Goal: Transaction & Acquisition: Purchase product/service

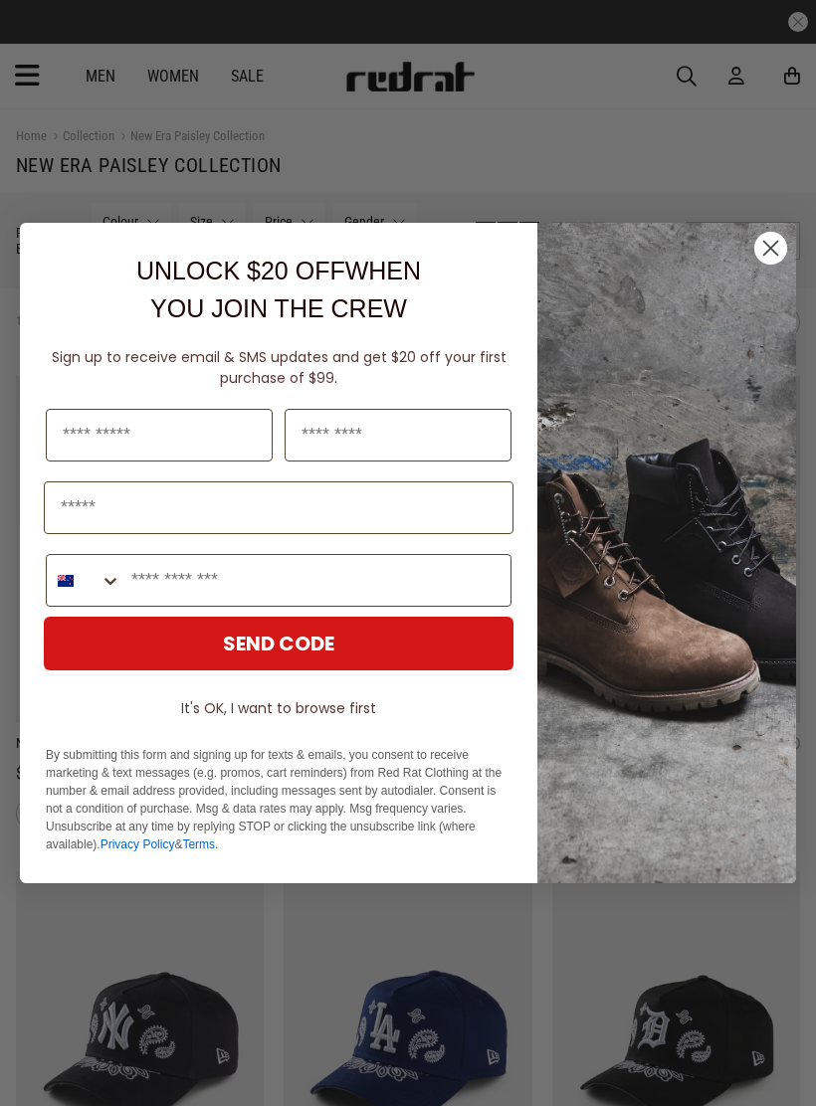
click at [782, 252] on circle "Close dialog" at bounding box center [770, 248] width 33 height 33
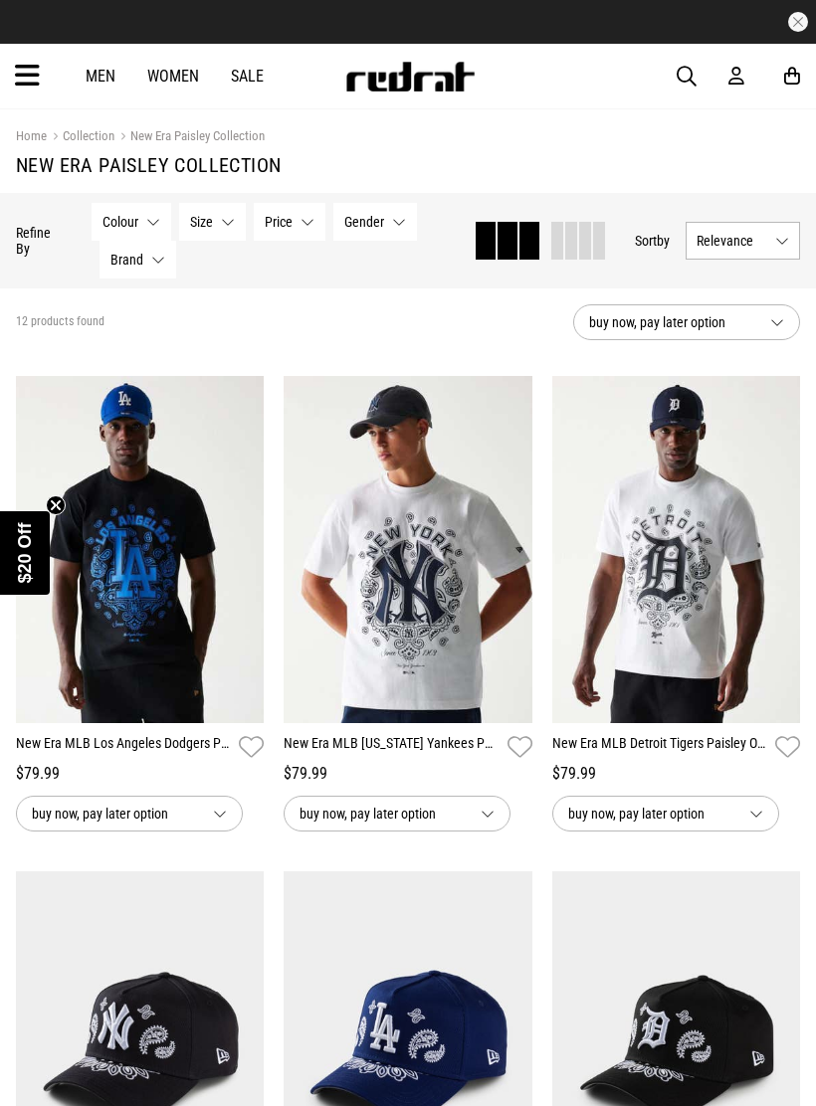
click at [147, 85] on link "Women" at bounding box center [173, 76] width 52 height 19
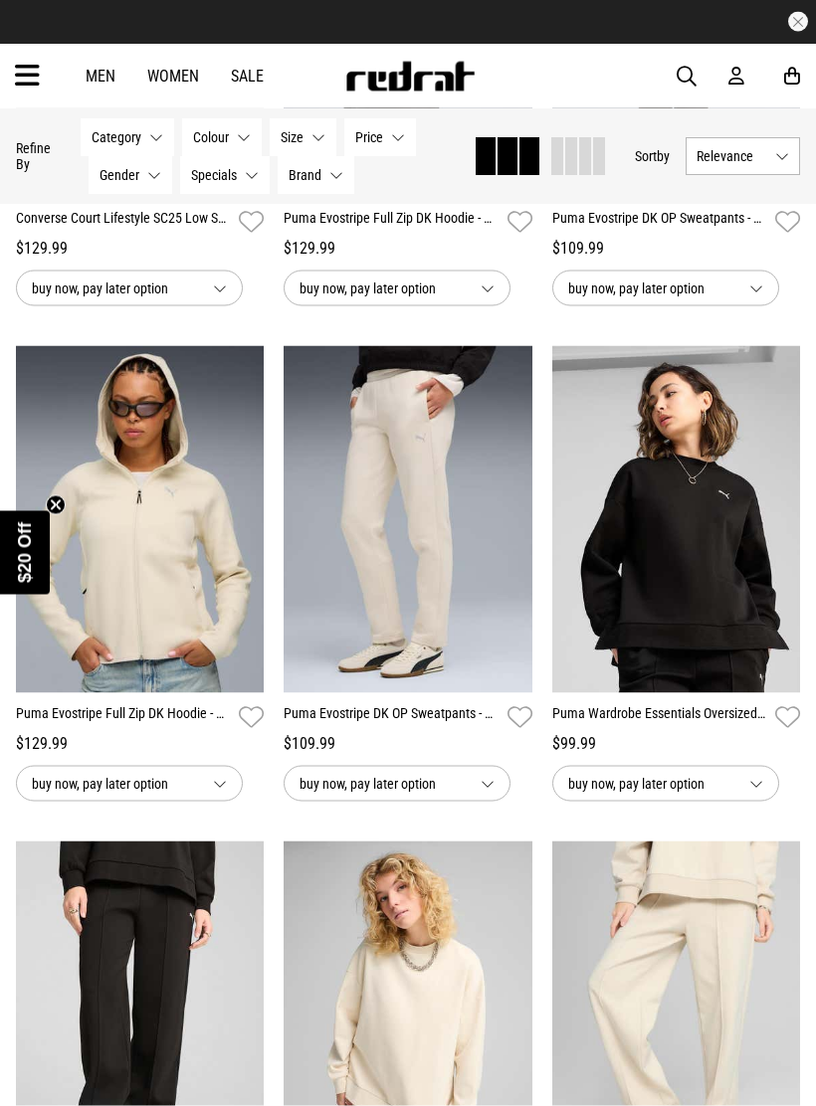
scroll to position [1022, 0]
click at [26, 80] on icon at bounding box center [27, 76] width 25 height 33
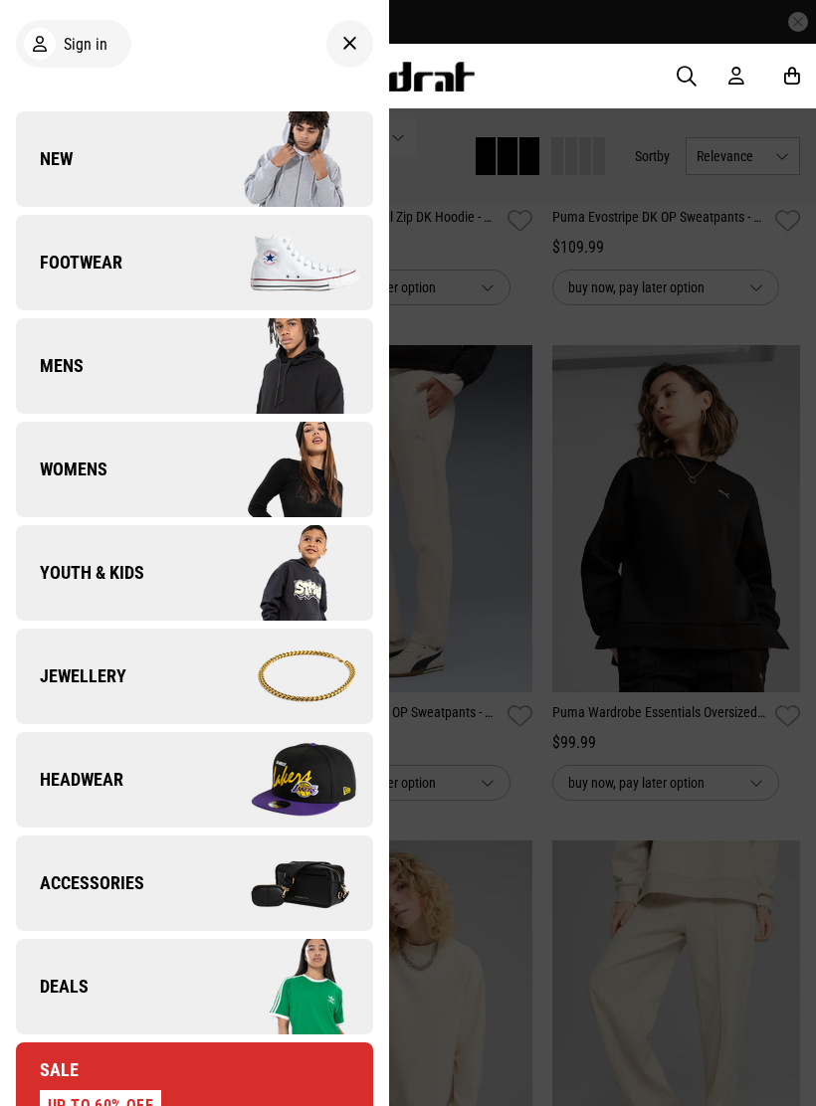
click at [97, 571] on span "Youth & Kids" at bounding box center [80, 573] width 128 height 24
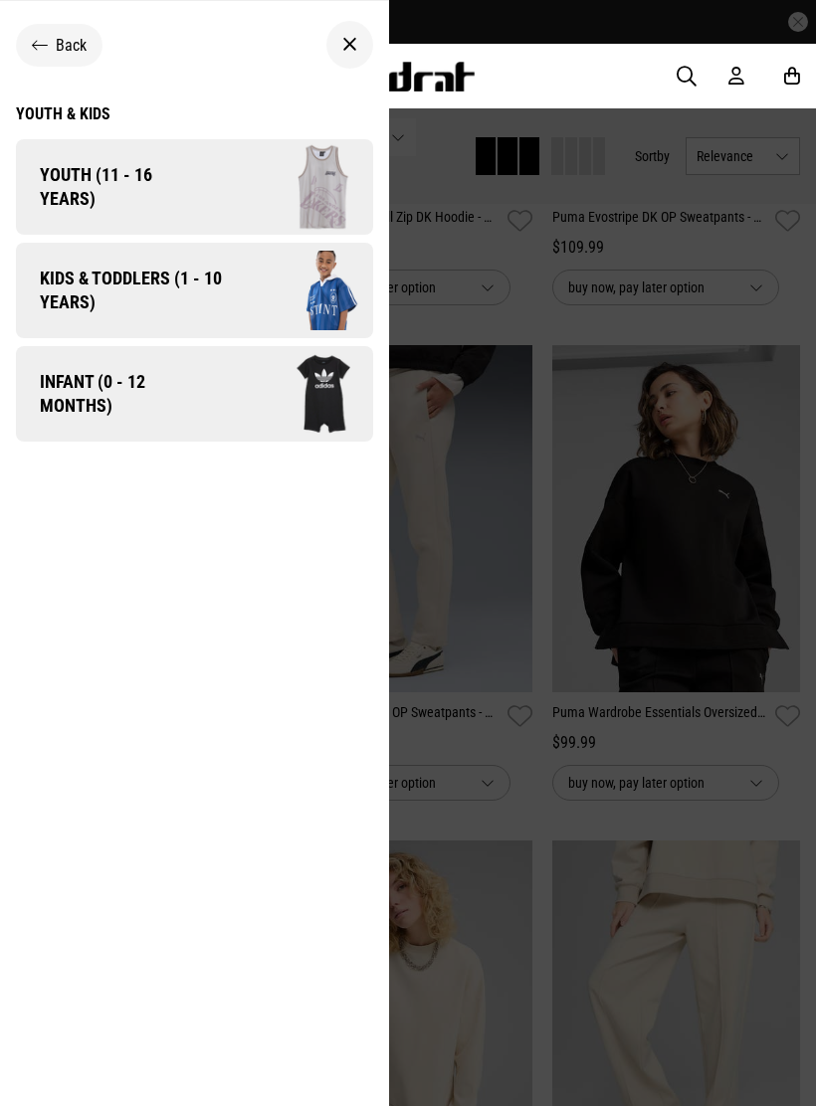
click at [190, 290] on span "Kids & Toddlers (1 - 10 years)" at bounding box center [124, 291] width 216 height 48
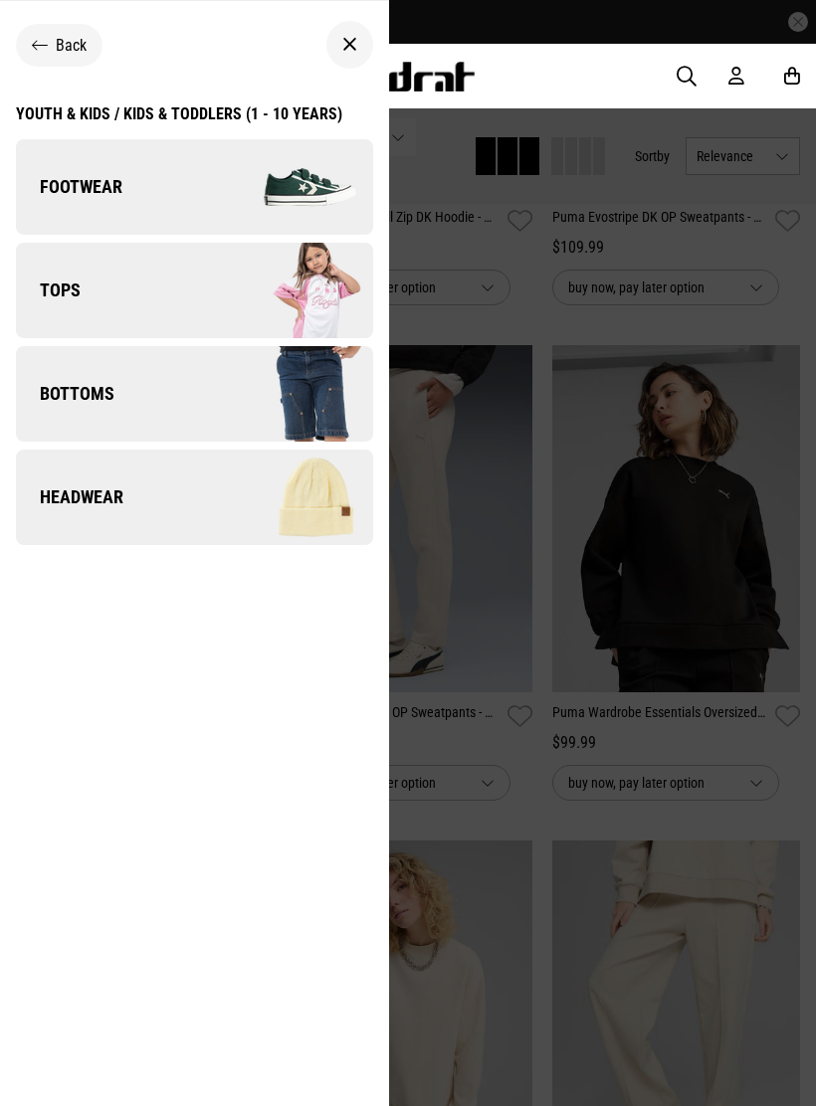
click at [226, 119] on div "Youth & Kids / Kids & Toddlers (1 - 10 years)" at bounding box center [179, 113] width 326 height 19
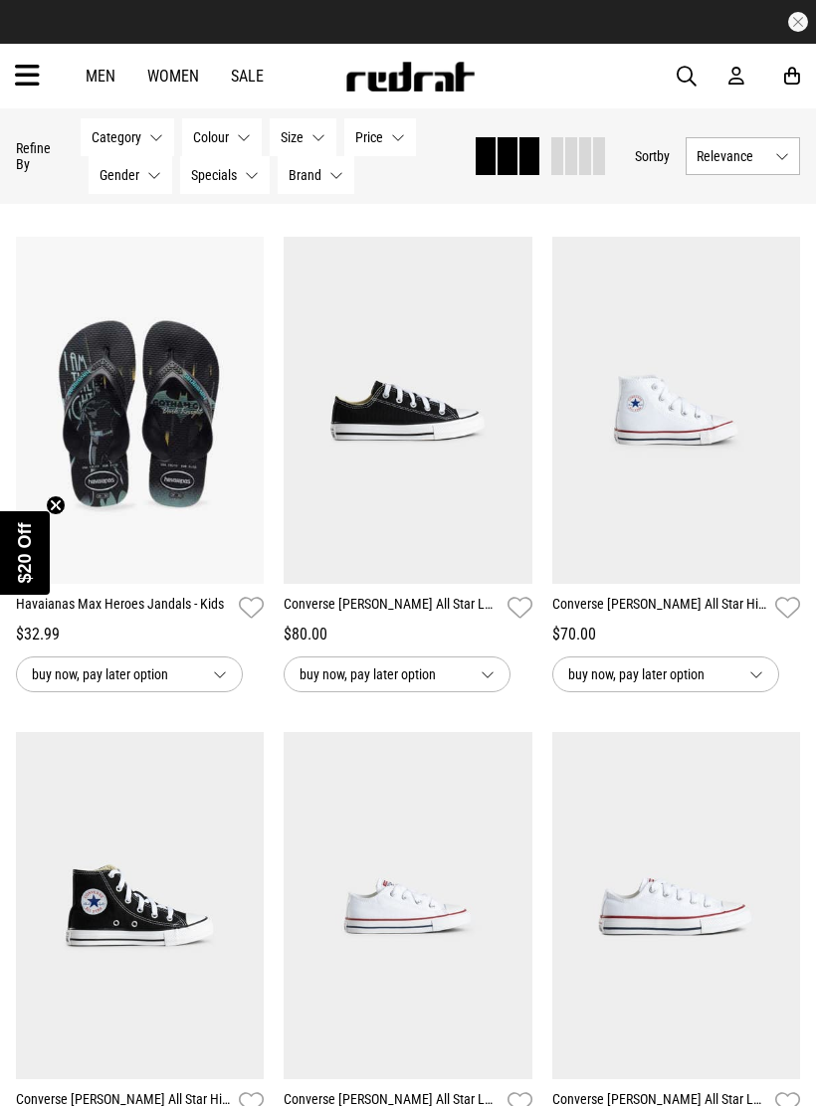
scroll to position [633, 0]
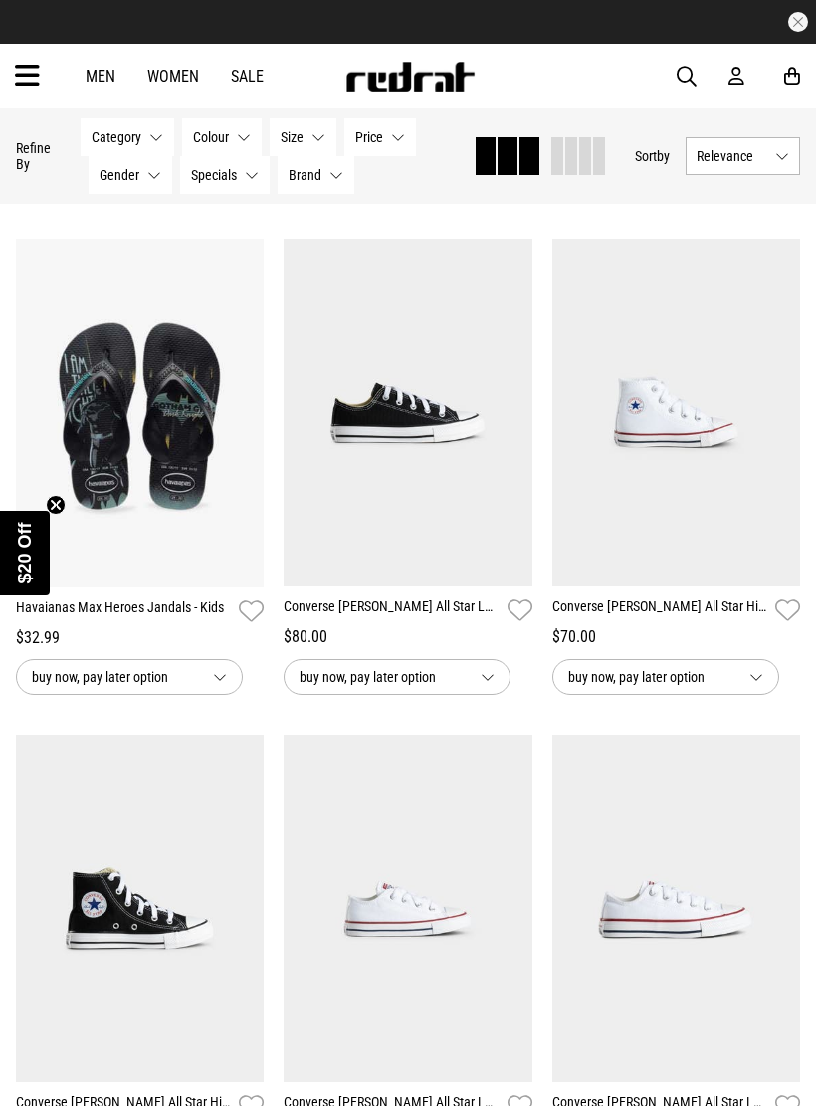
click at [153, 517] on img at bounding box center [140, 413] width 249 height 348
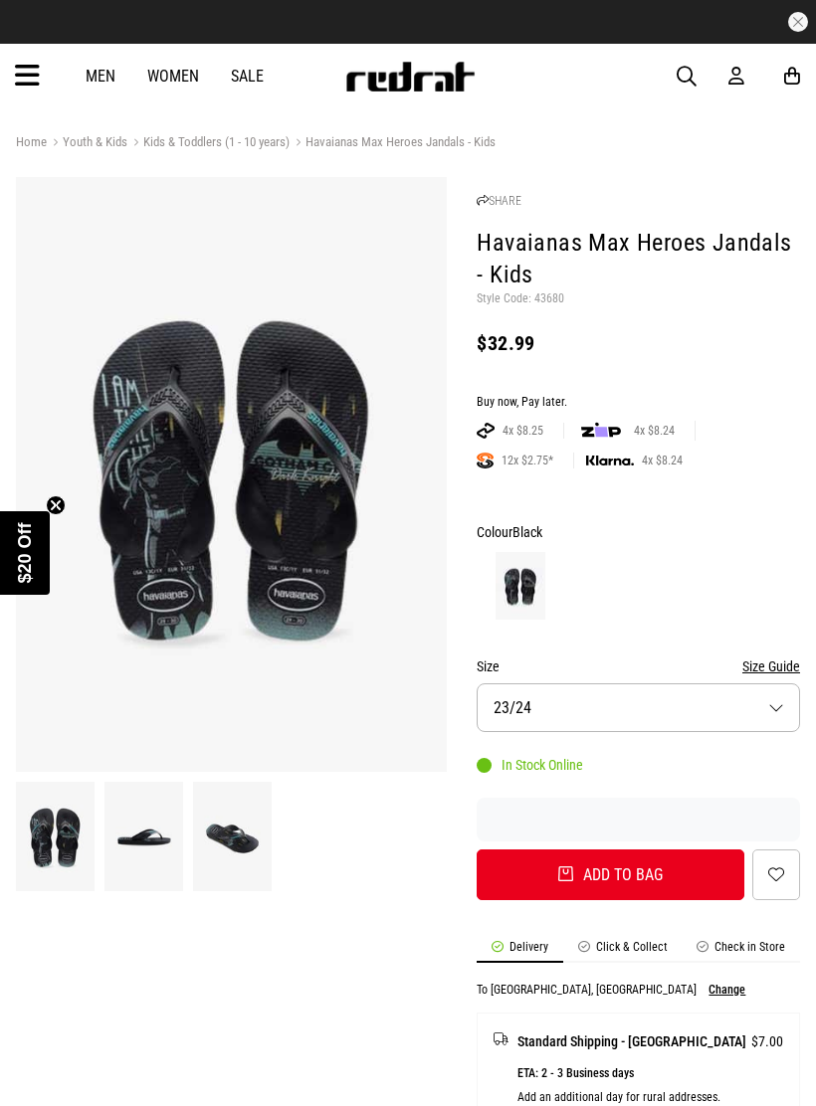
click at [767, 658] on button "Size Guide" at bounding box center [771, 667] width 58 height 24
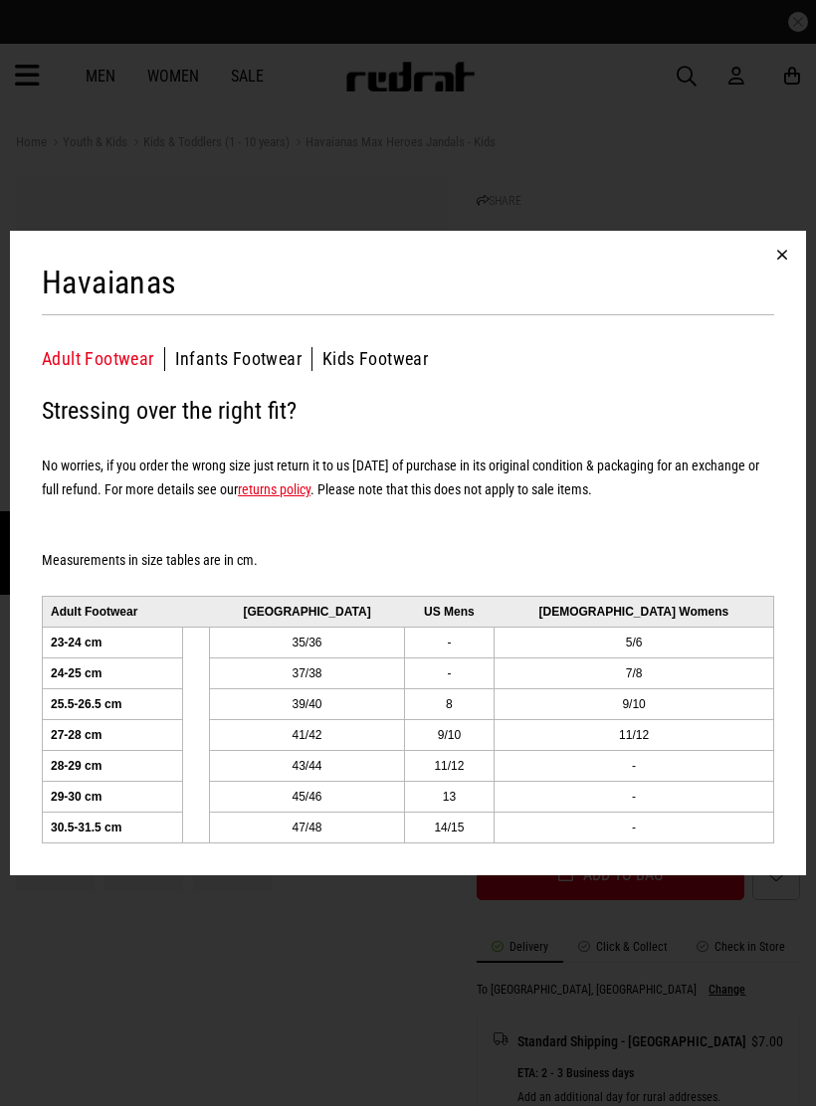
click at [334, 370] on button "Kids Footwear" at bounding box center [374, 359] width 105 height 24
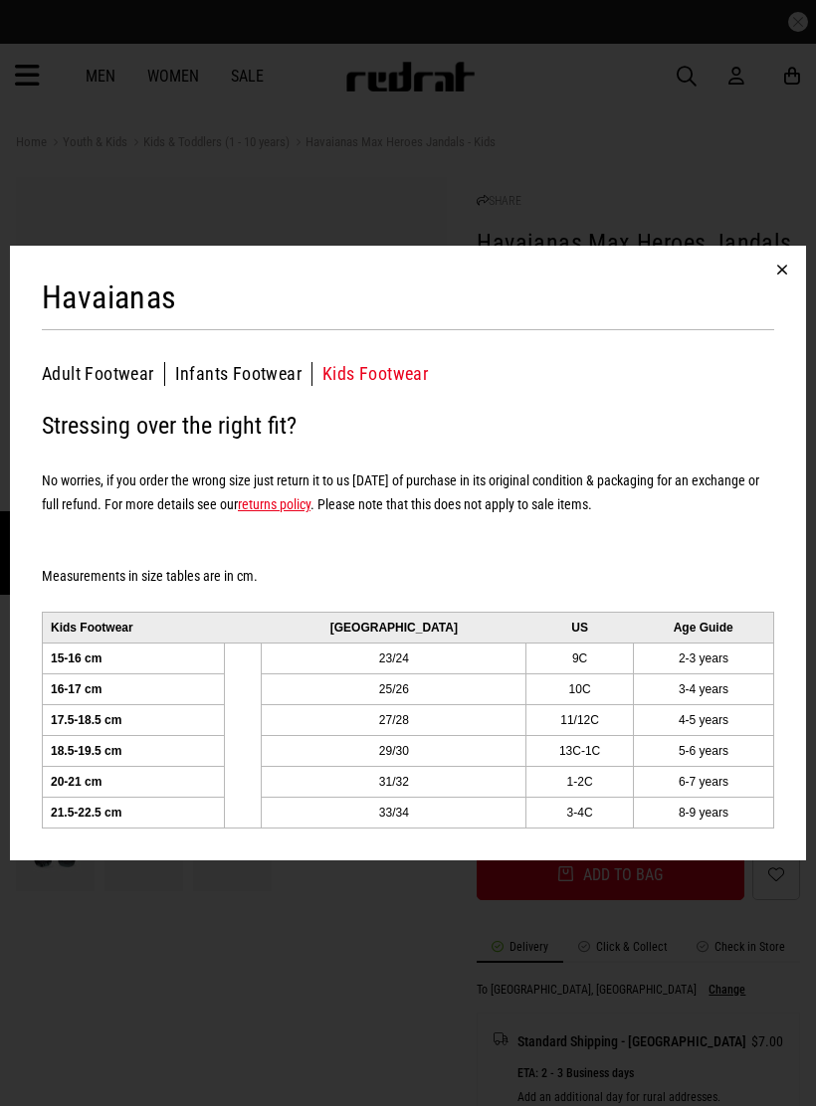
click at [786, 263] on button "button" at bounding box center [782, 270] width 48 height 48
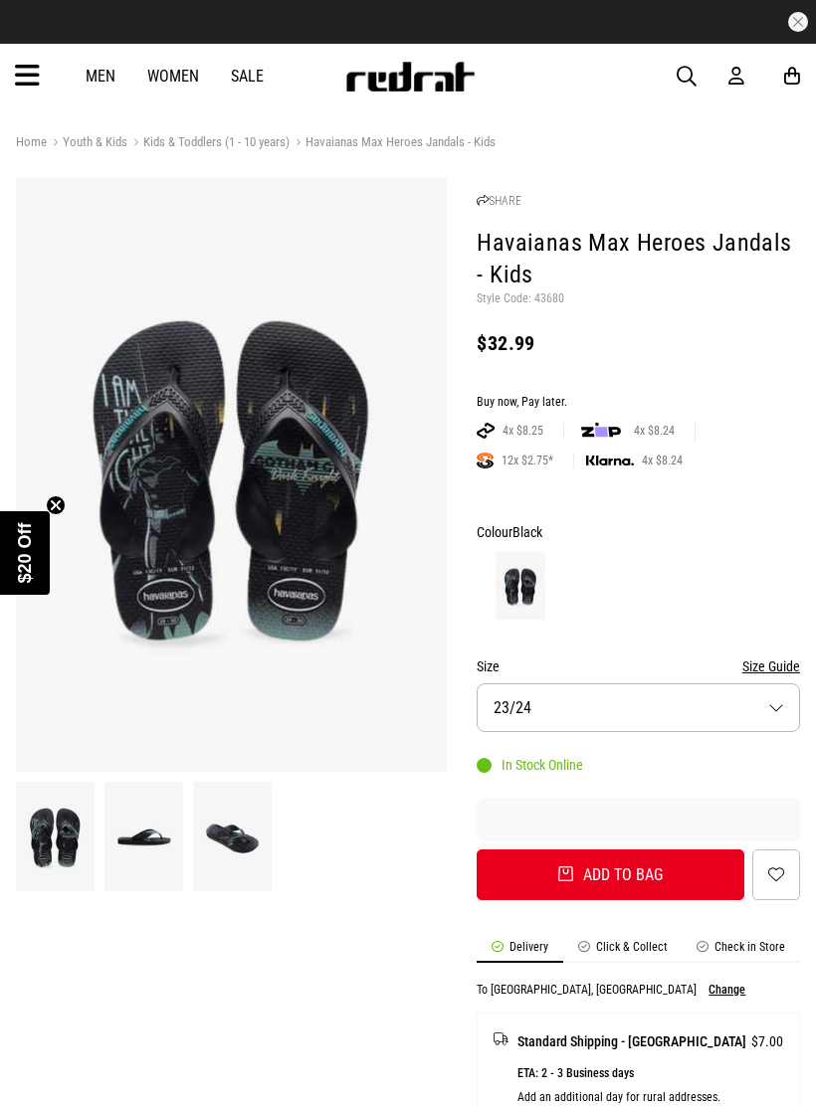
click at [757, 658] on button "Size Guide" at bounding box center [771, 667] width 58 height 24
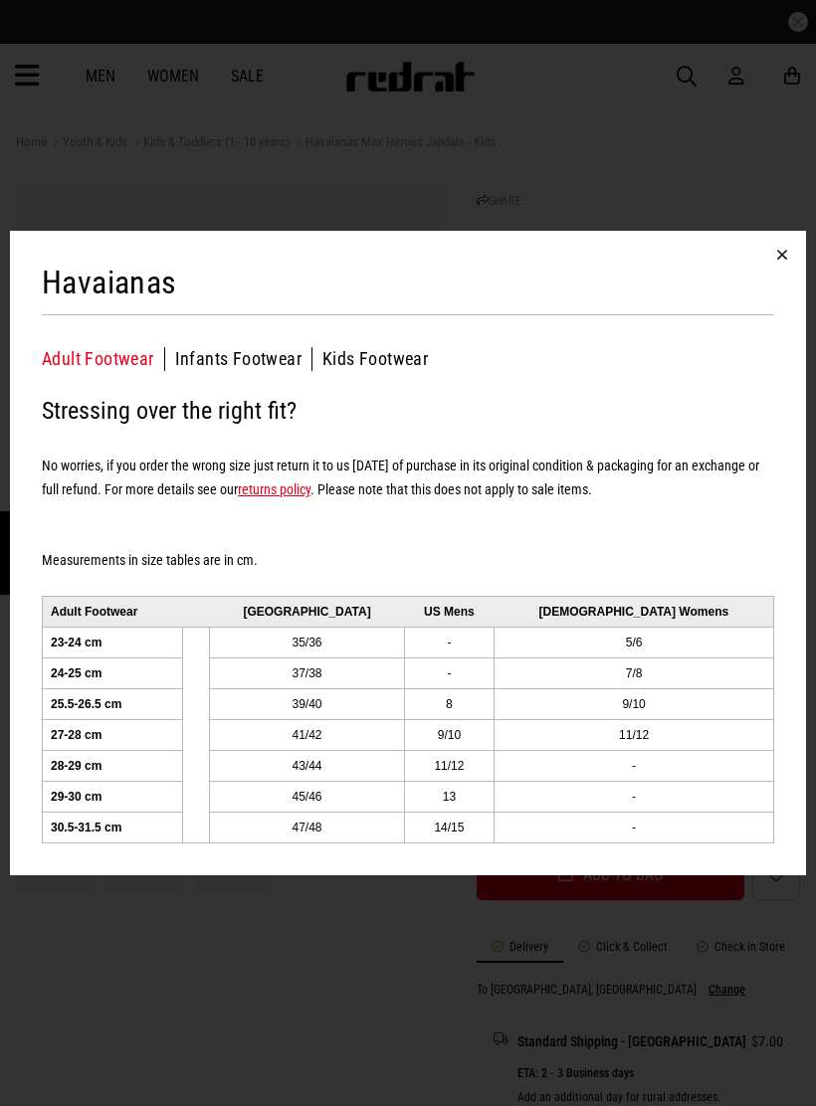
click at [384, 369] on button "Kids Footwear" at bounding box center [374, 359] width 105 height 24
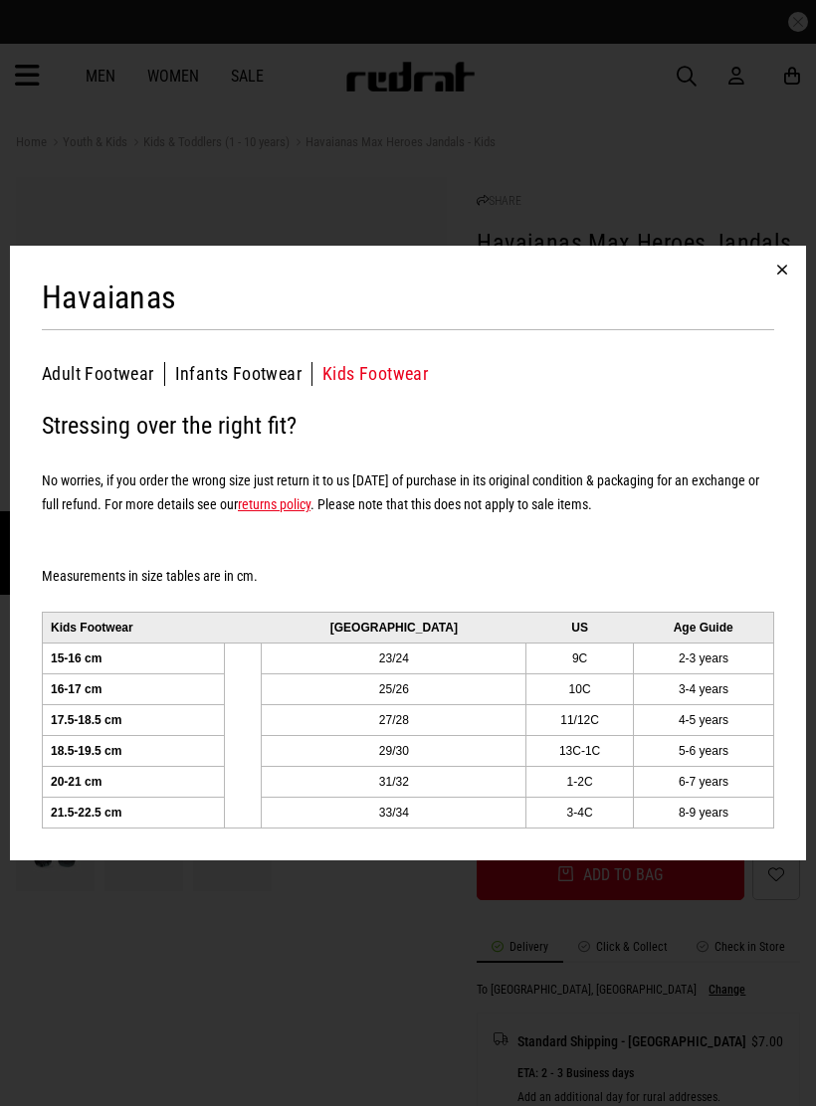
click at [785, 268] on button "button" at bounding box center [782, 270] width 48 height 48
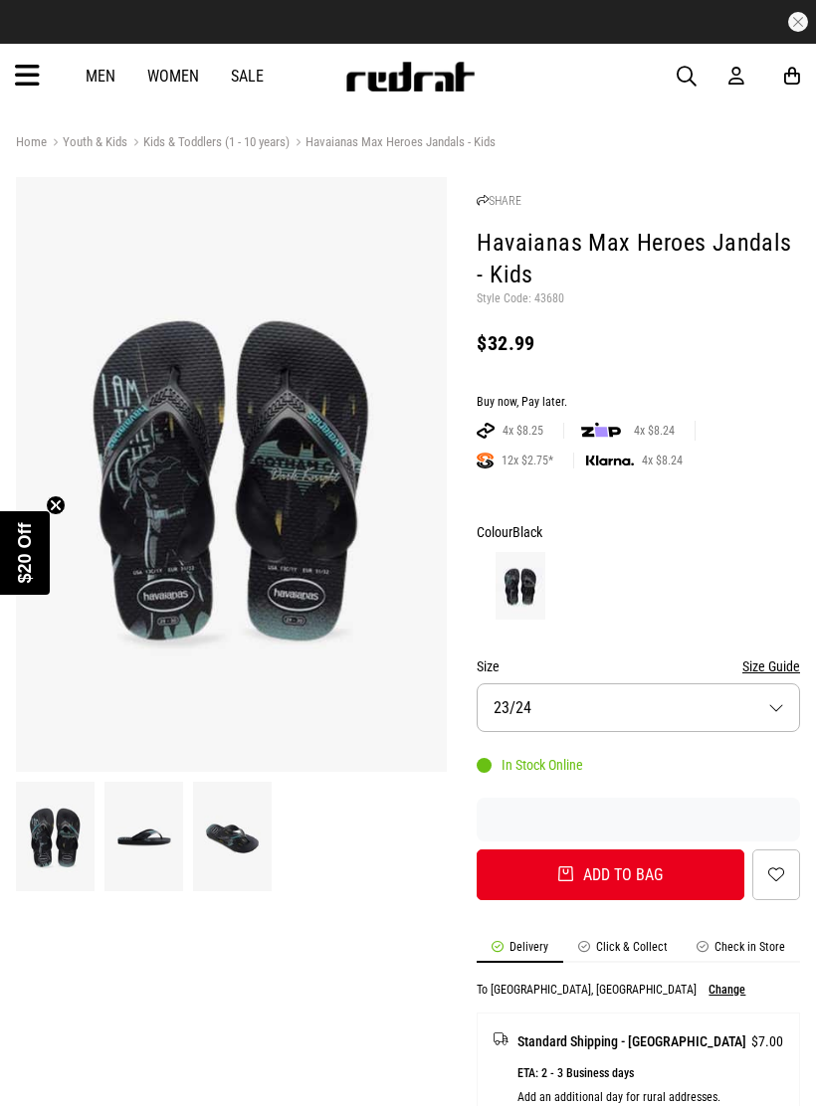
click at [769, 659] on button "Size Guide" at bounding box center [771, 667] width 58 height 24
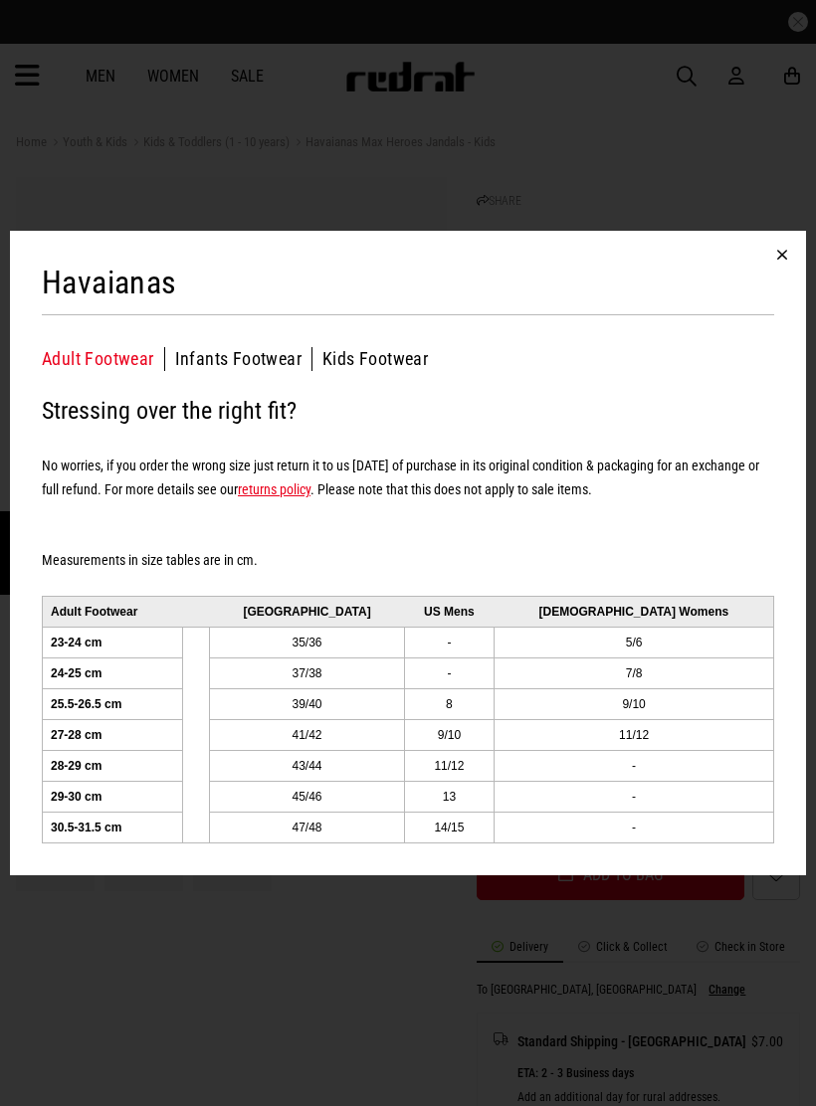
click at [401, 368] on button "Kids Footwear" at bounding box center [374, 359] width 105 height 24
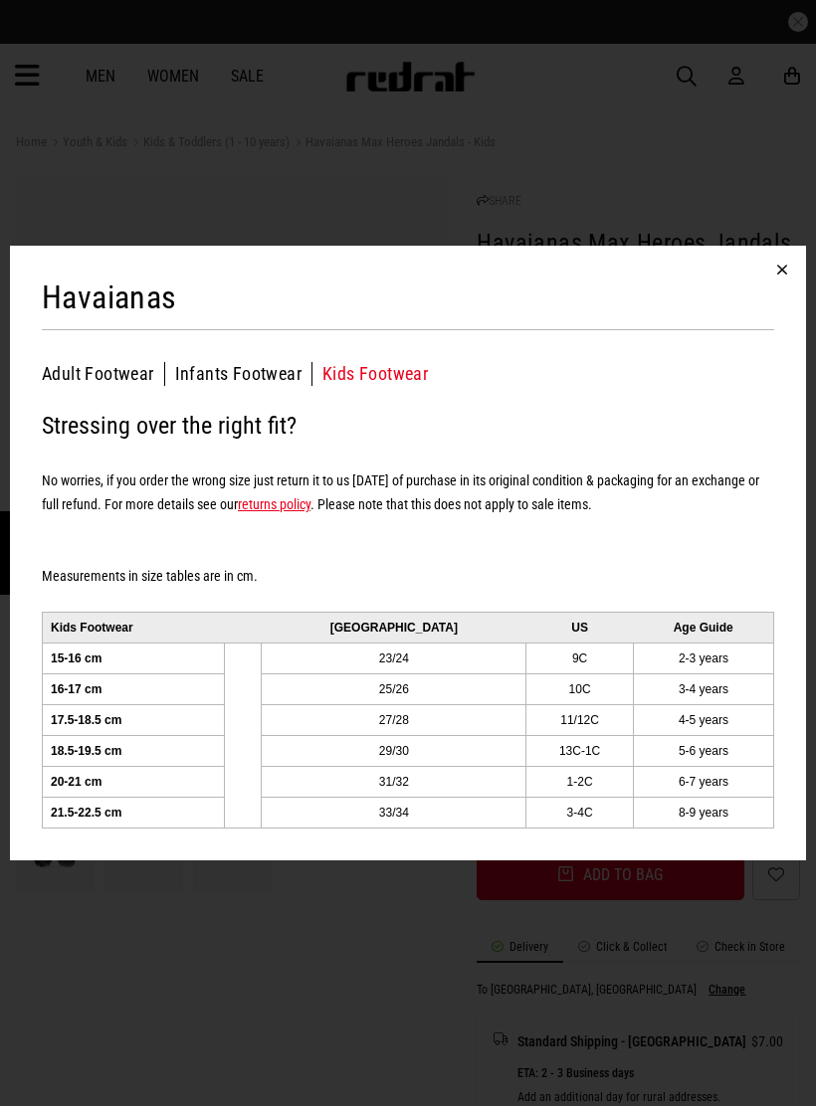
click at [790, 270] on button "button" at bounding box center [782, 270] width 48 height 48
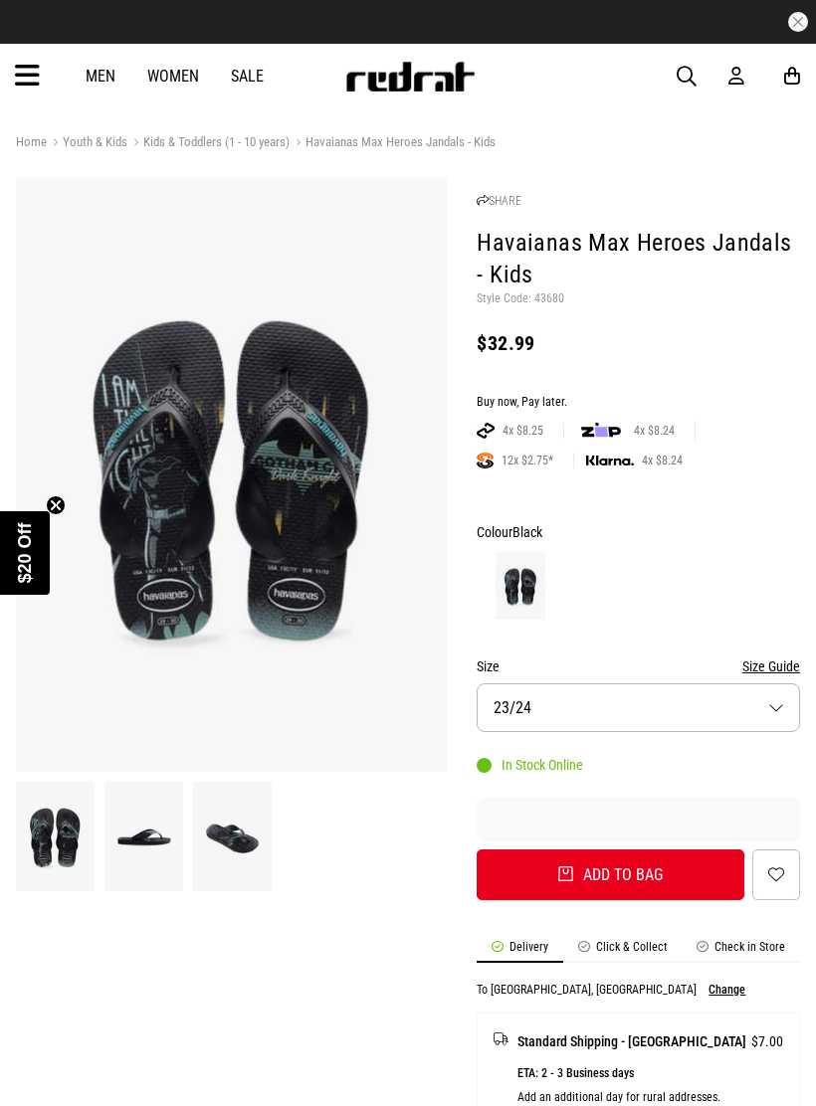
click at [775, 660] on button "Size Guide" at bounding box center [771, 667] width 58 height 24
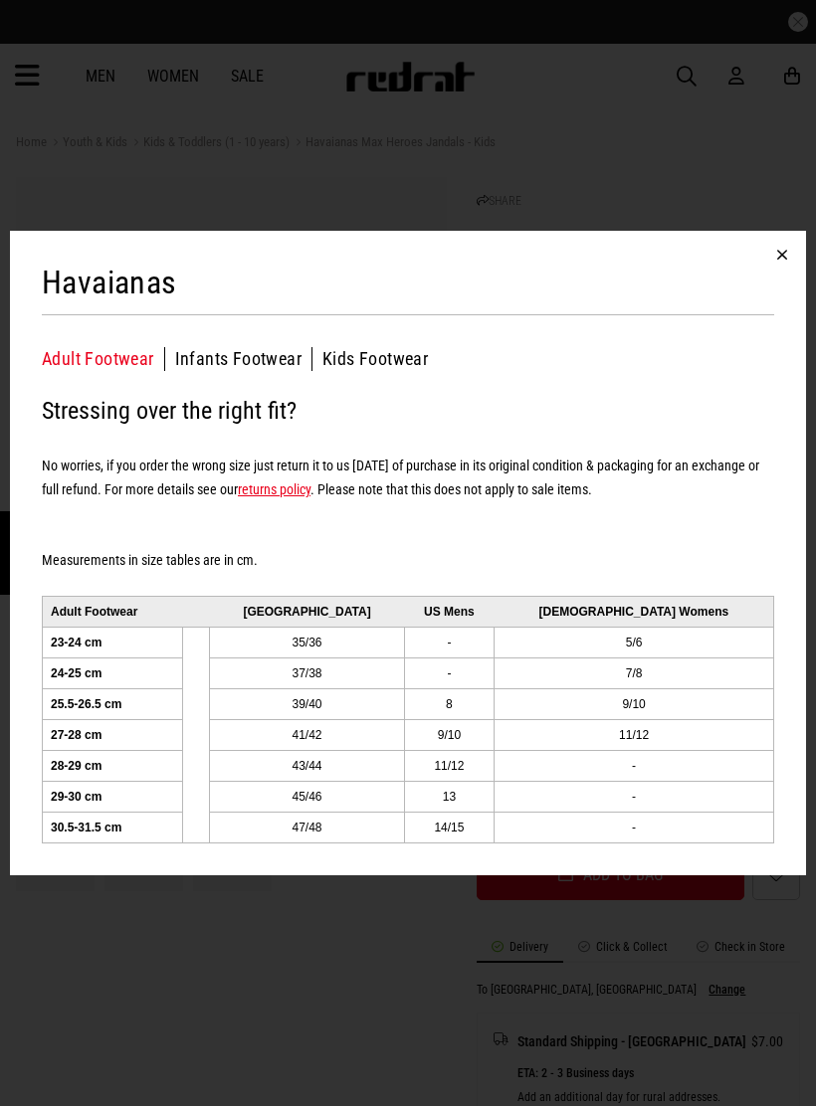
click at [789, 260] on button "button" at bounding box center [782, 255] width 48 height 48
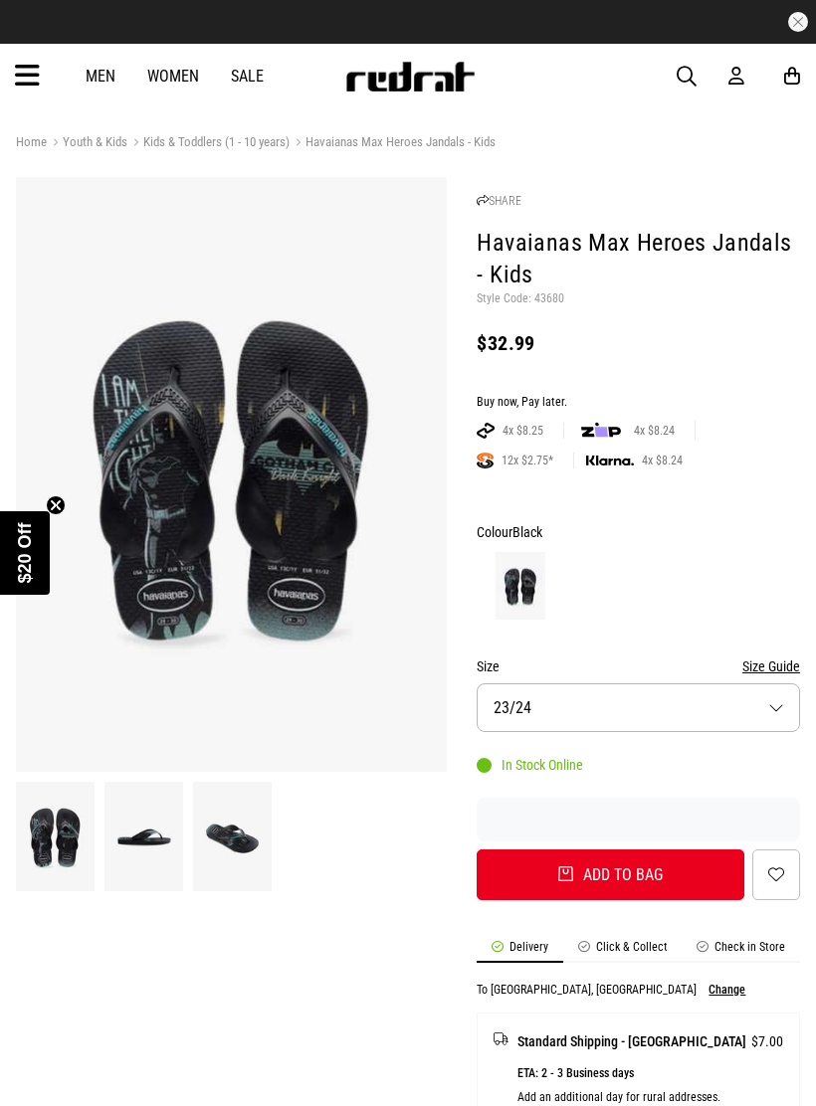
click at [782, 713] on button "Size 23/24" at bounding box center [637, 707] width 323 height 49
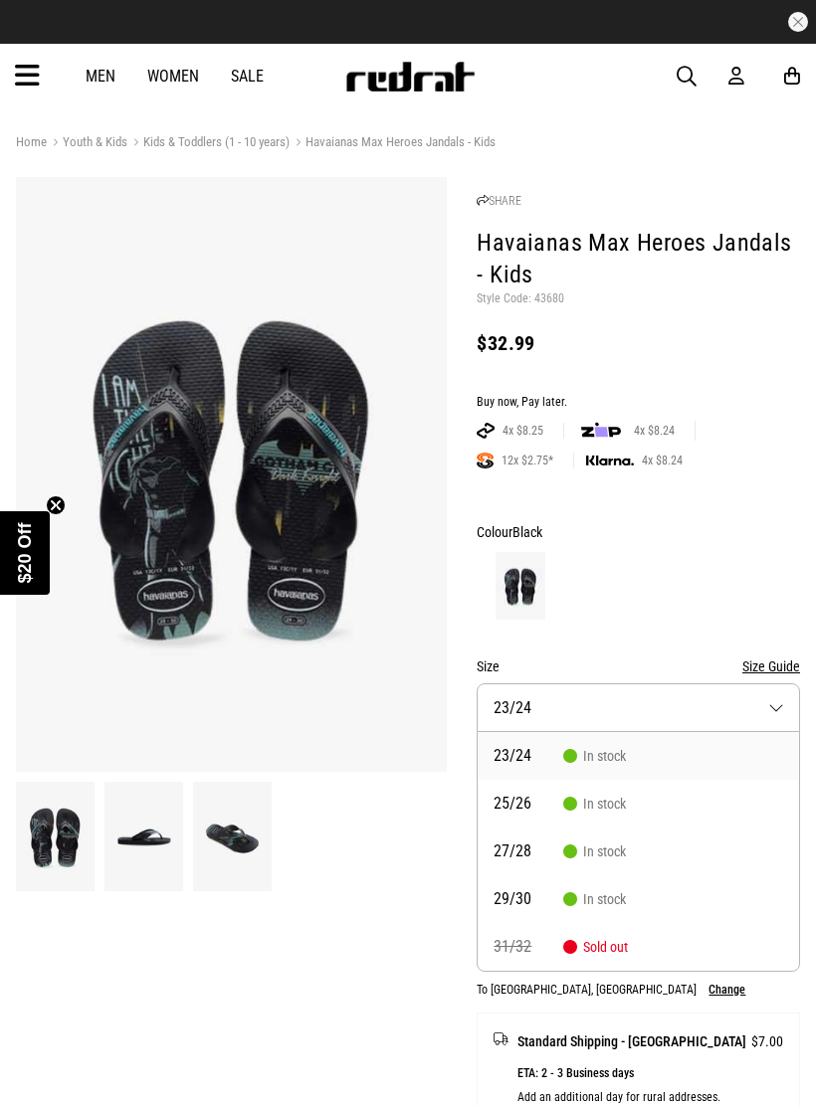
click at [765, 655] on button "Size Guide" at bounding box center [771, 667] width 58 height 24
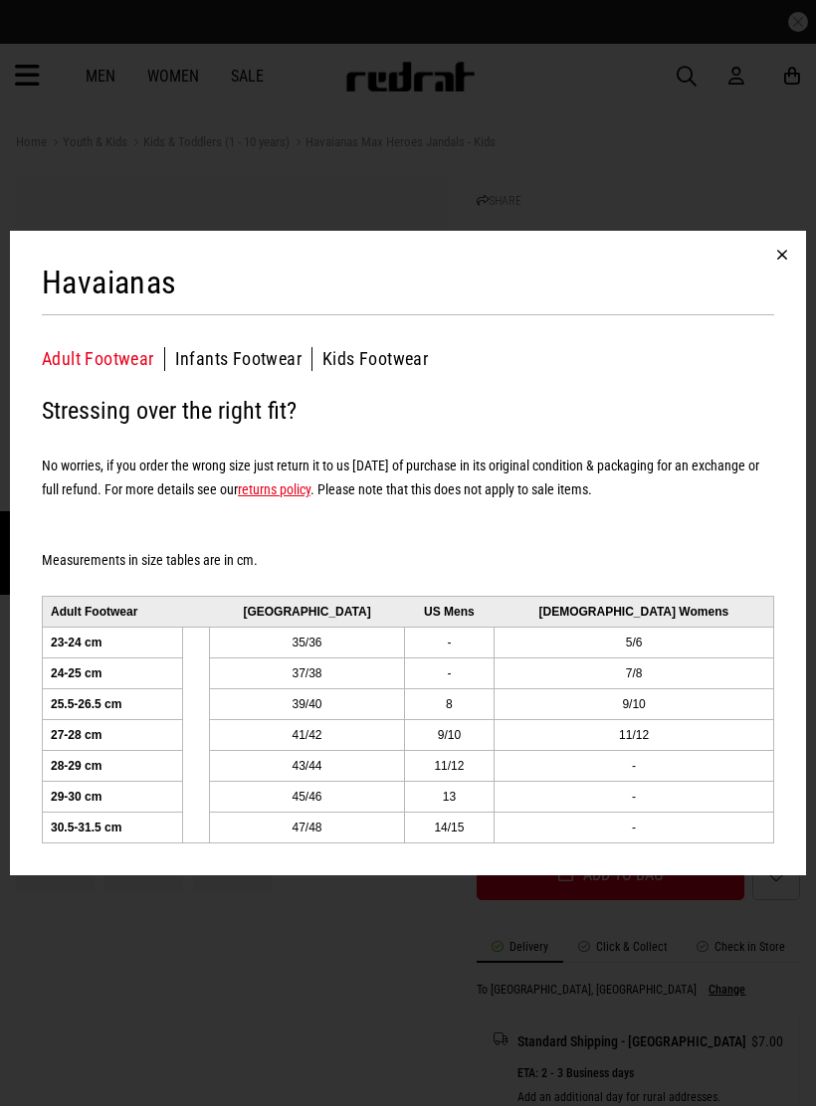
click at [410, 369] on button "Kids Footwear" at bounding box center [374, 359] width 105 height 24
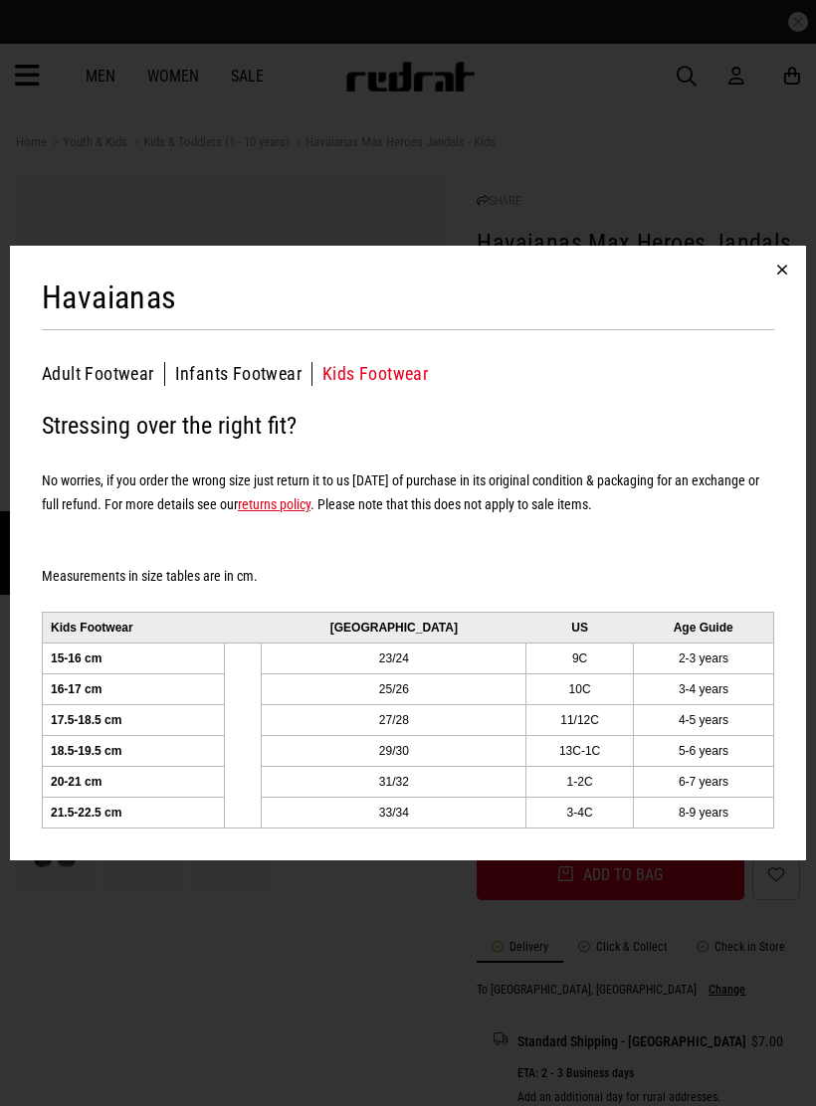
click at [663, 933] on div "Havaianas Adult Footwear Infants Footwear Kids Footwear Kids Footwear Stressing…" at bounding box center [408, 553] width 816 height 1106
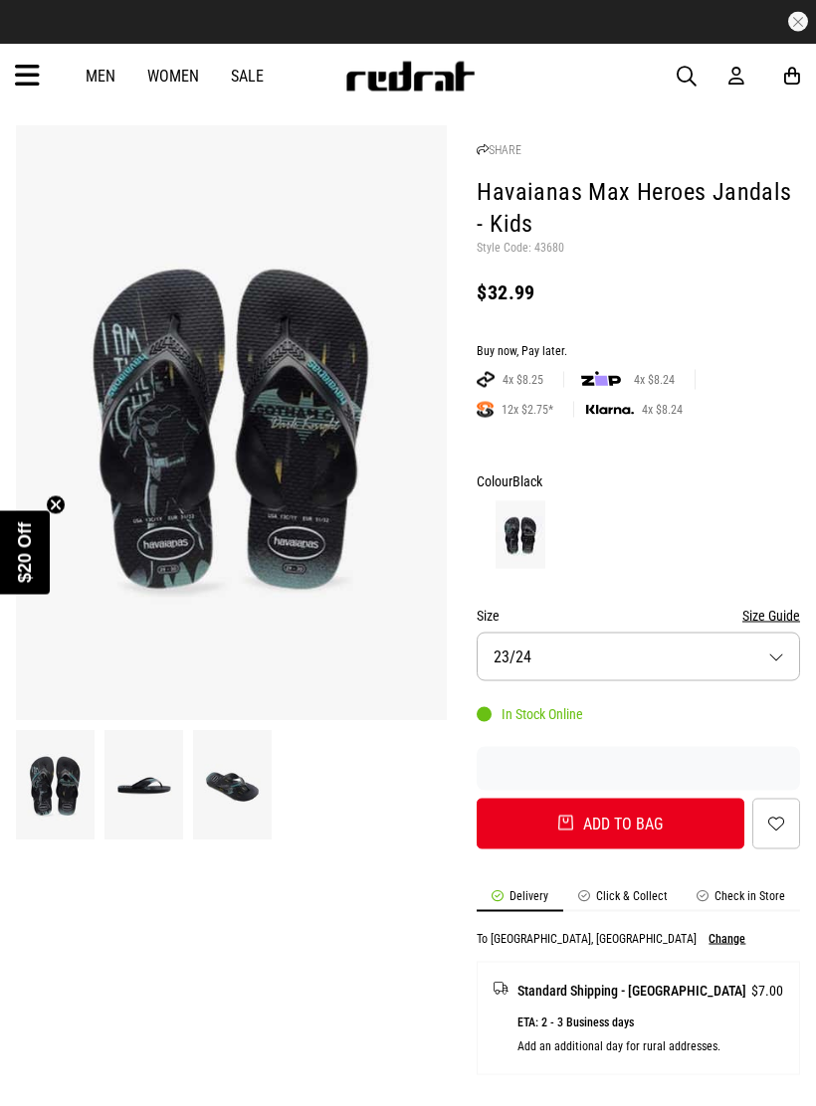
scroll to position [52, 0]
click at [776, 606] on button "Size Guide" at bounding box center [771, 615] width 58 height 24
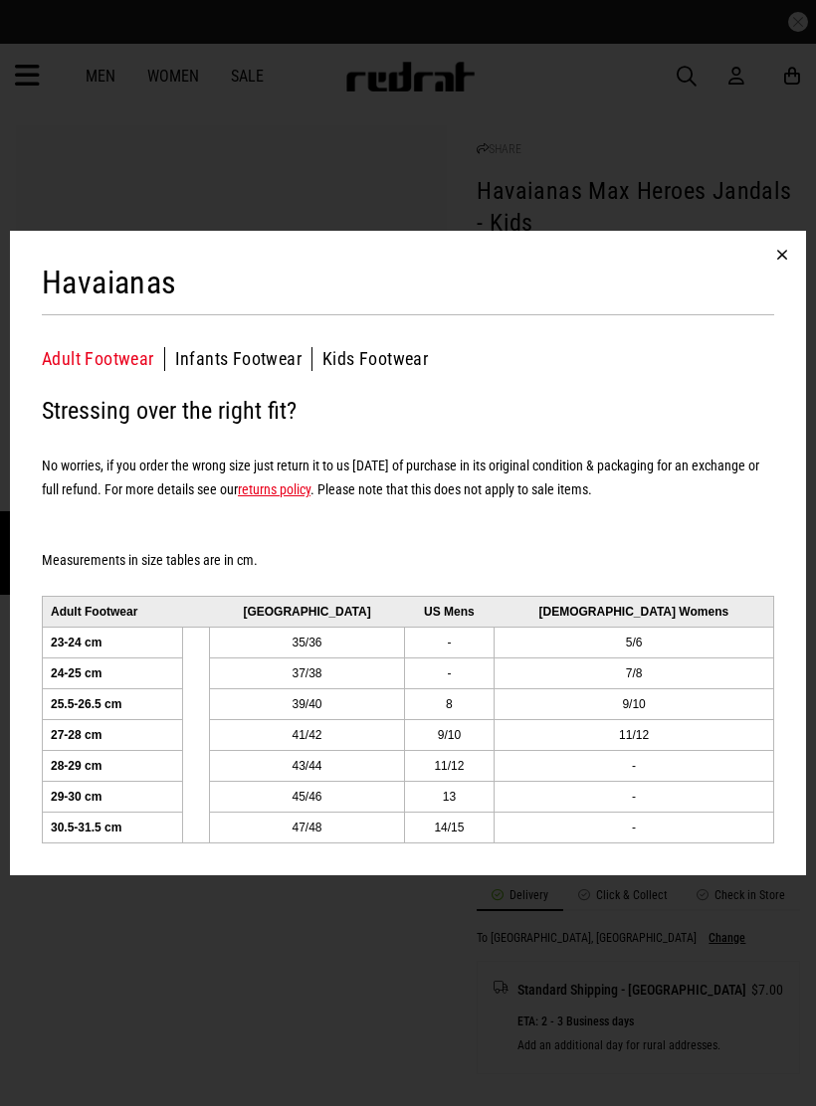
click at [790, 258] on button "button" at bounding box center [782, 255] width 48 height 48
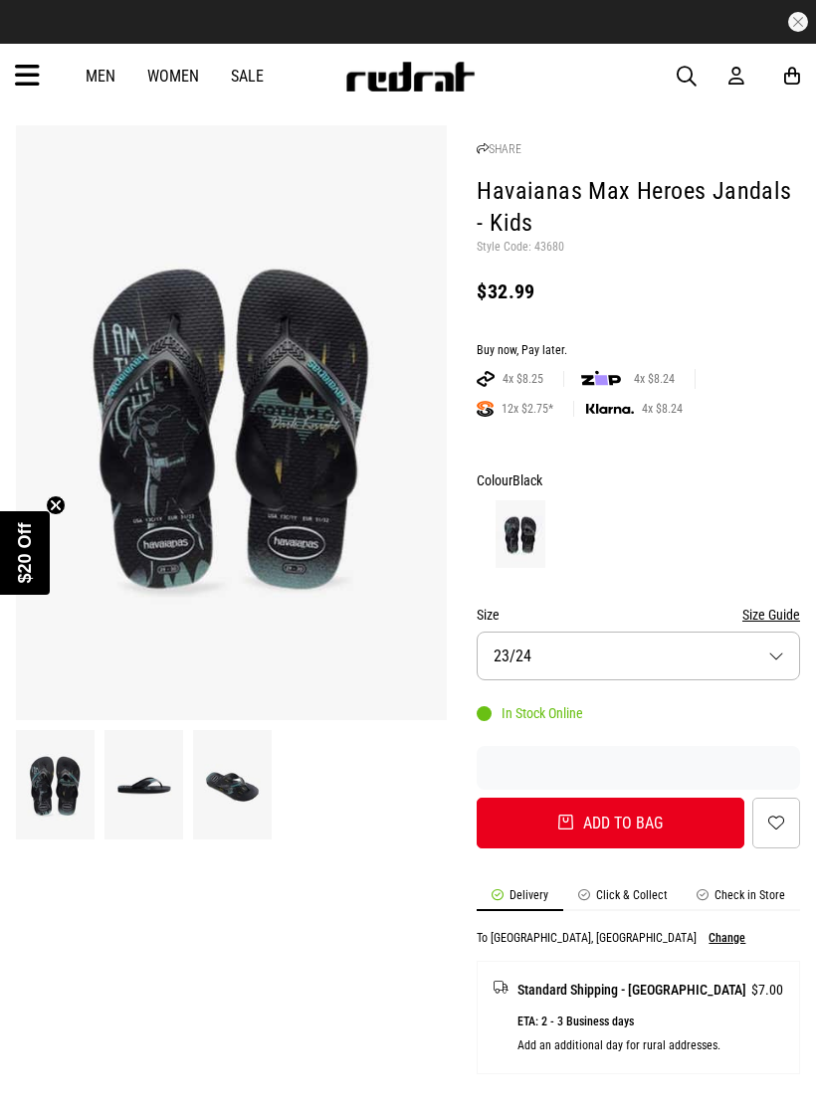
click at [772, 646] on button "Size 23/24" at bounding box center [637, 656] width 323 height 49
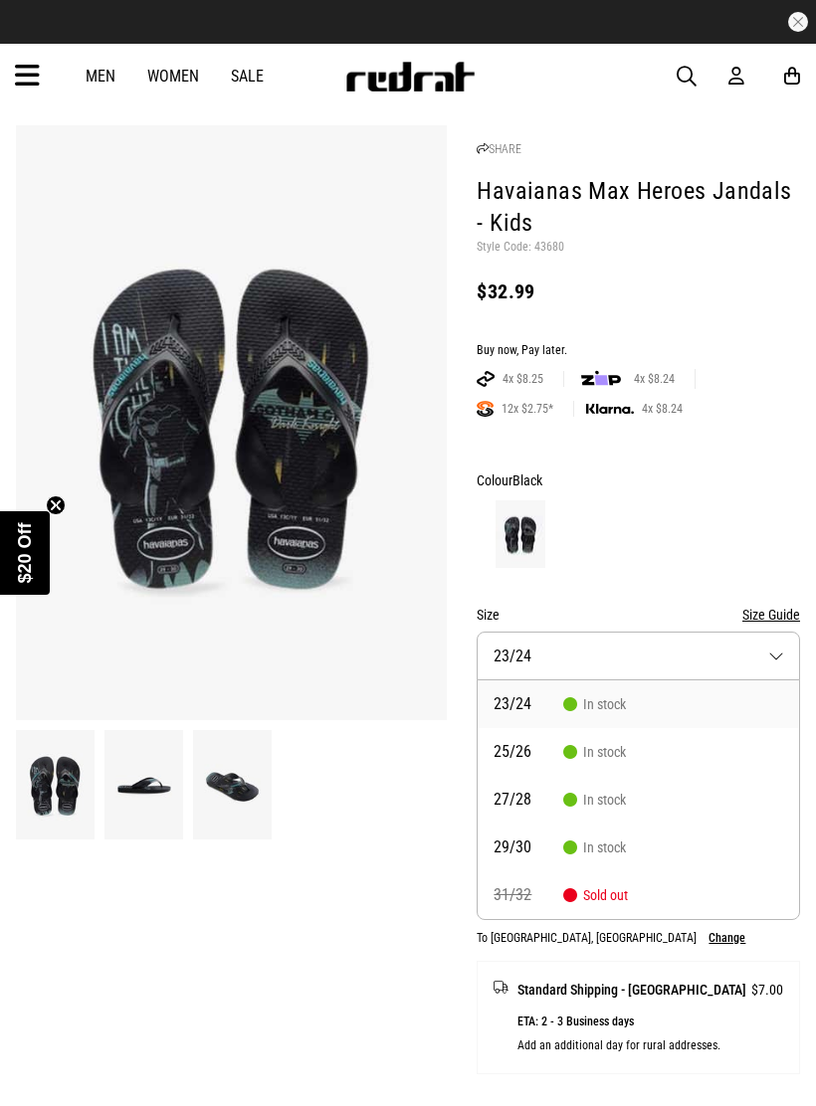
click at [780, 603] on button "Size Guide" at bounding box center [771, 615] width 58 height 24
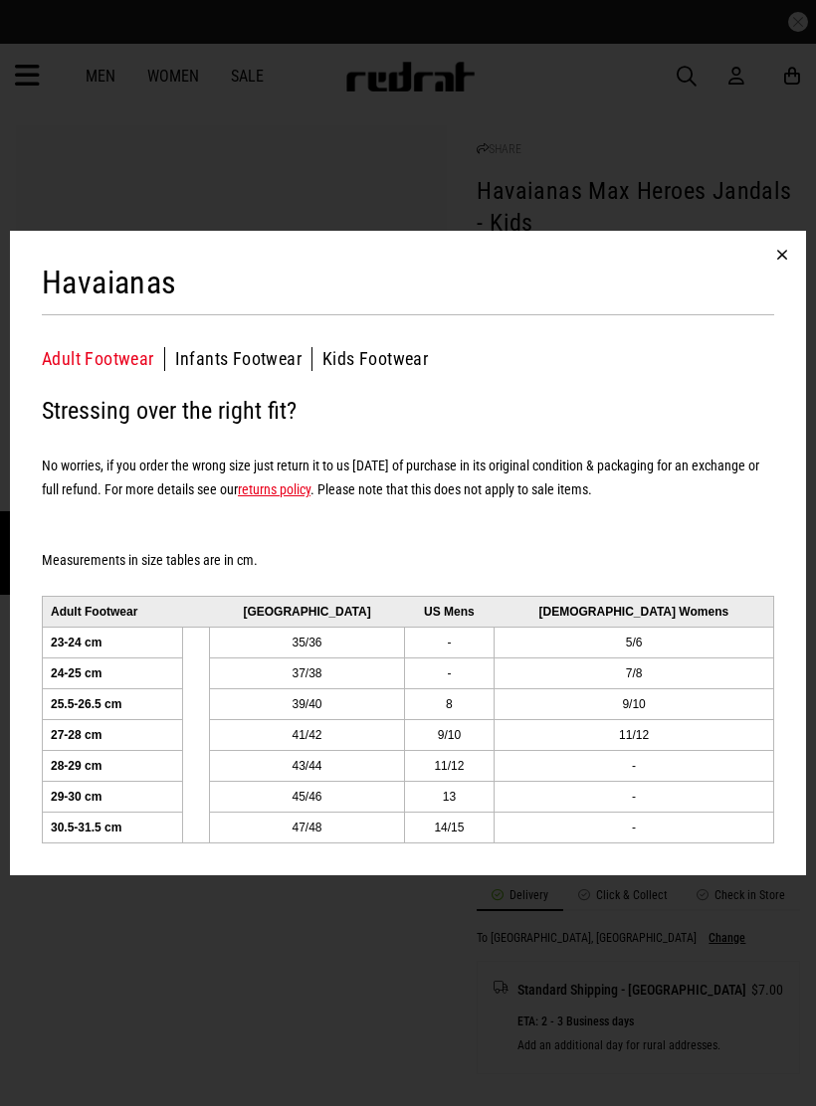
click at [374, 366] on button "Kids Footwear" at bounding box center [374, 359] width 105 height 24
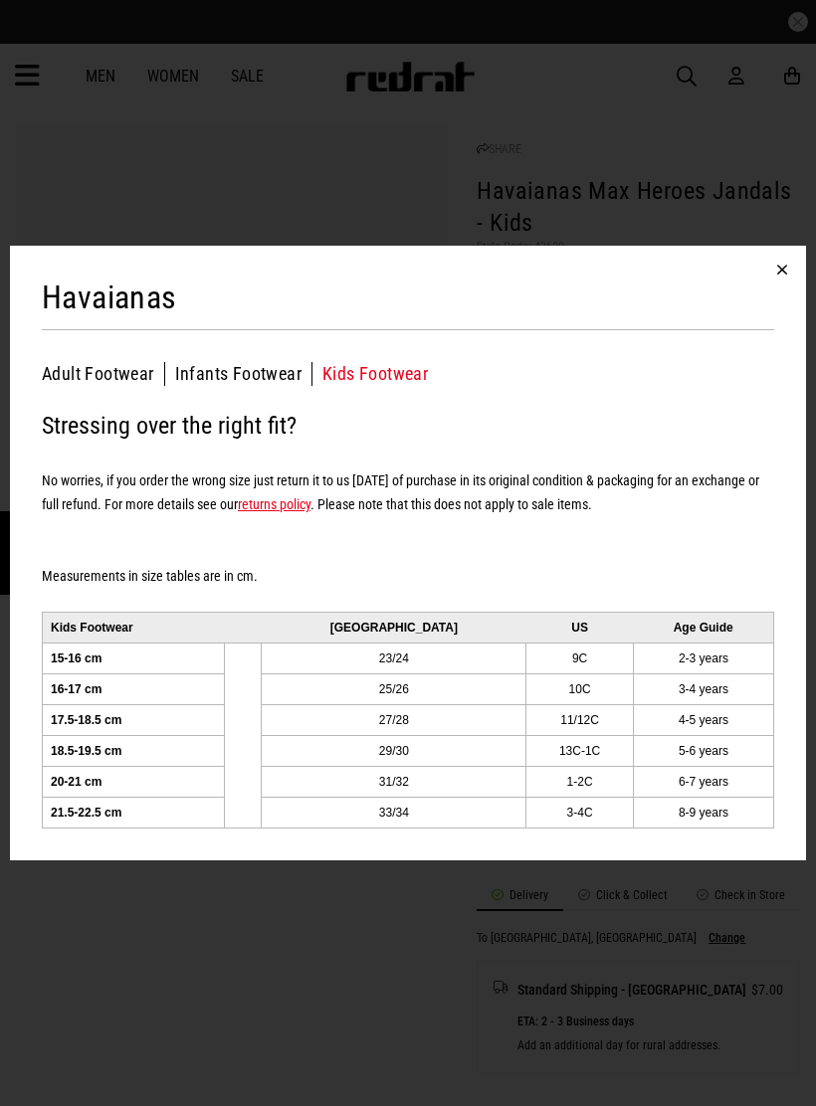
click at [795, 286] on button "button" at bounding box center [782, 270] width 48 height 48
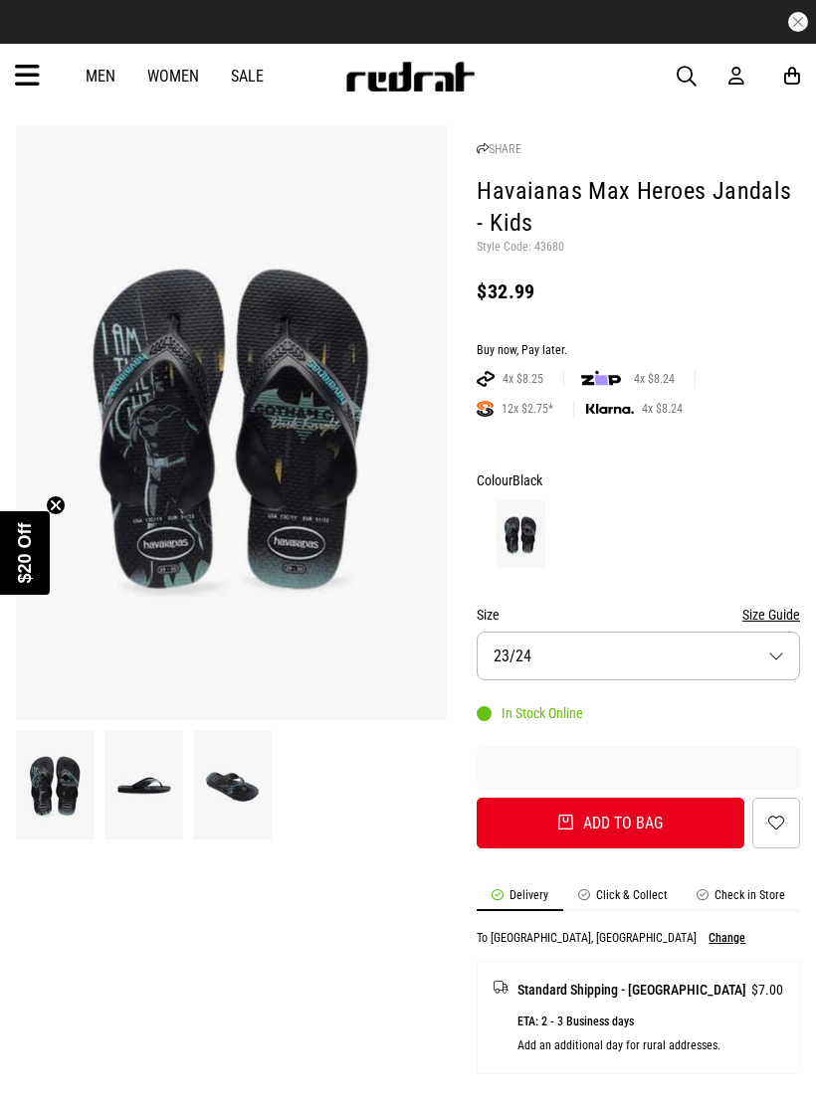
click at [778, 647] on button "Size 23/24" at bounding box center [637, 656] width 323 height 49
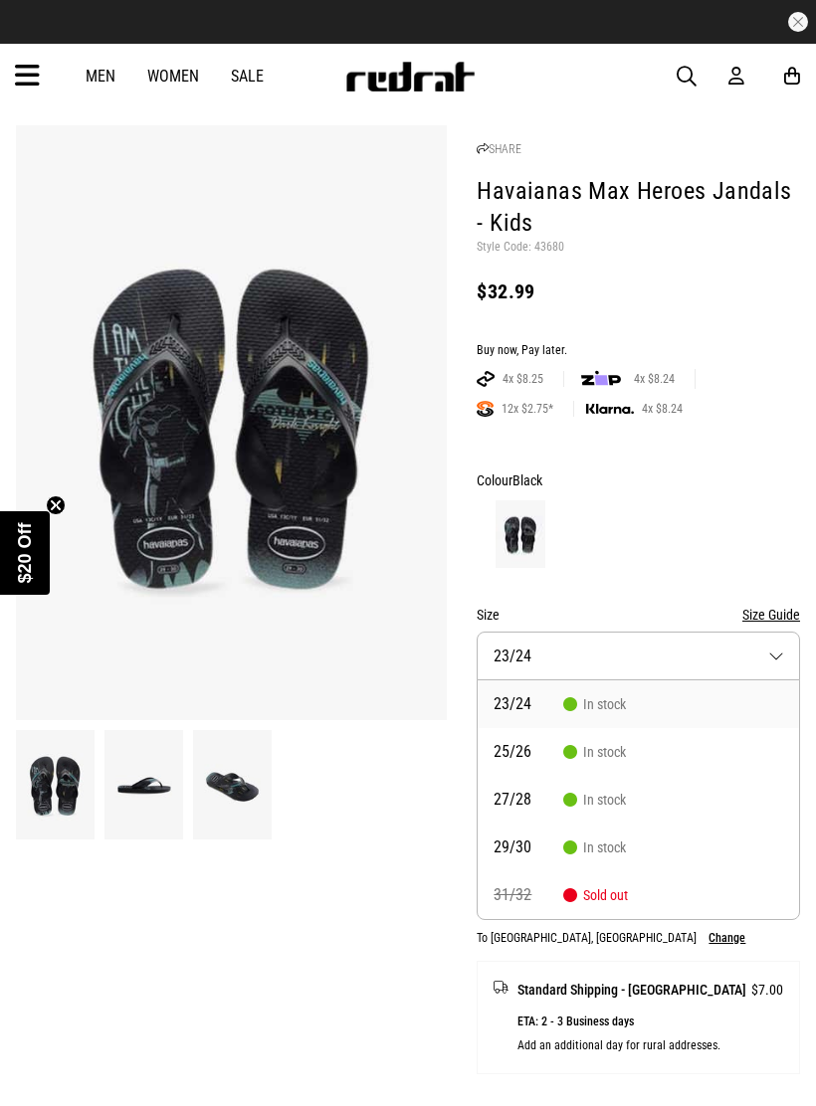
click at [734, 498] on div at bounding box center [637, 534] width 323 height 74
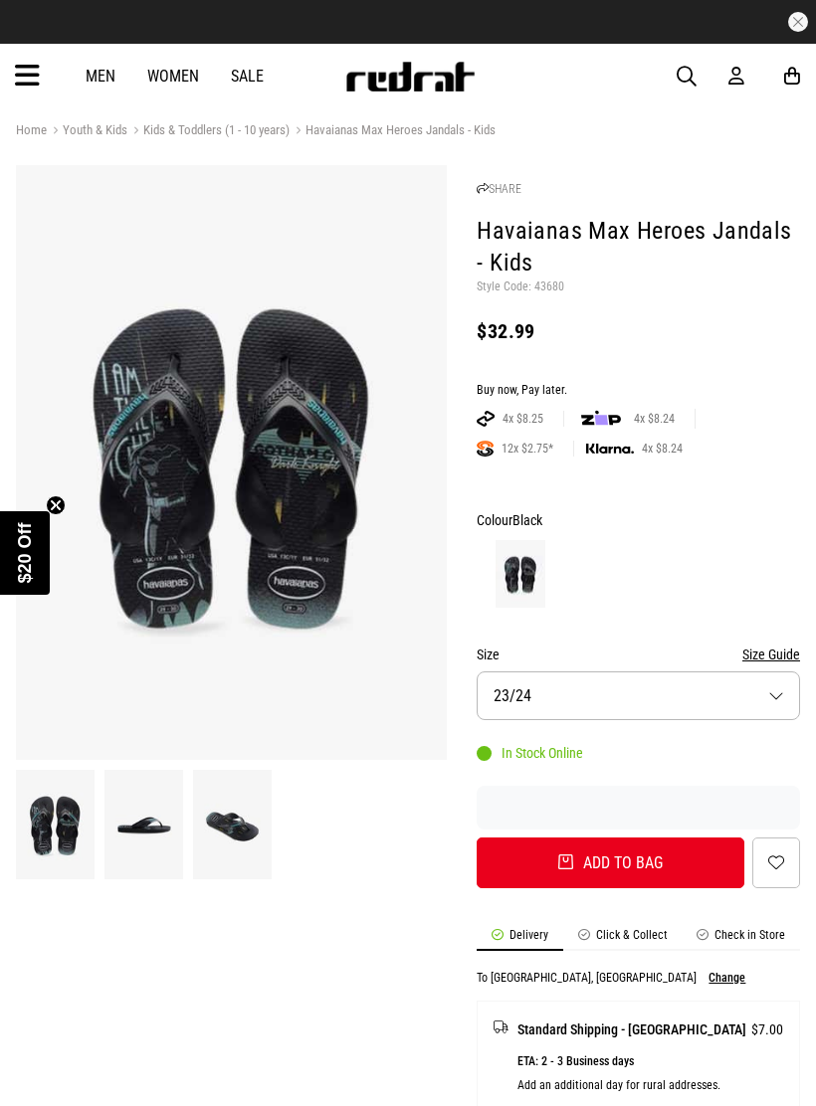
scroll to position [0, 0]
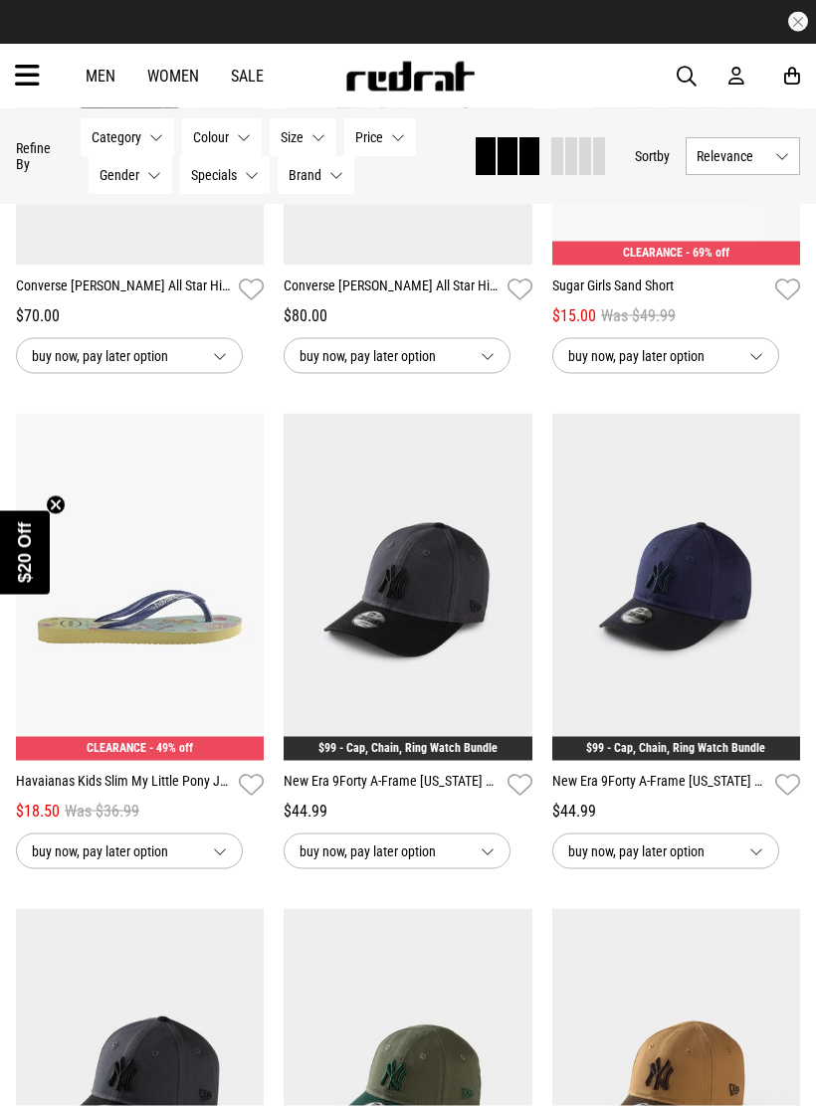
scroll to position [1954, 0]
